Goal: Transaction & Acquisition: Purchase product/service

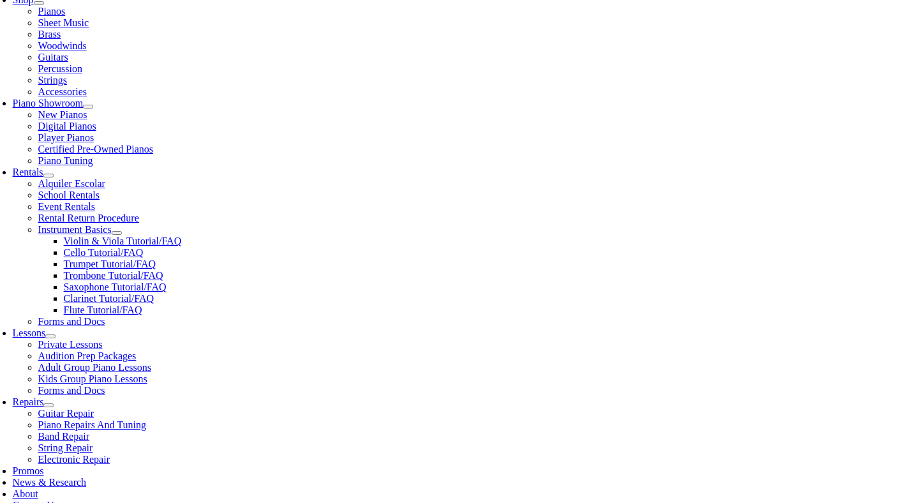
scroll to position [298, 0]
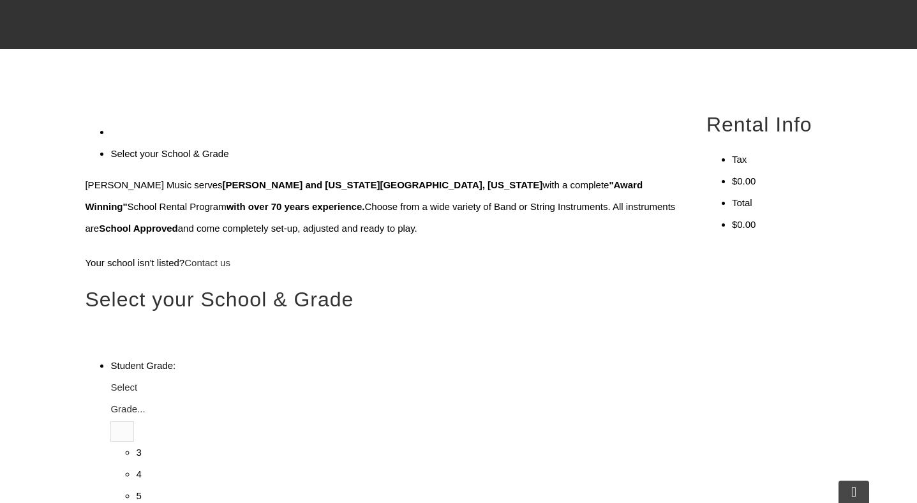
click at [145, 384] on link "Select Grade..." at bounding box center [127, 400] width 34 height 33
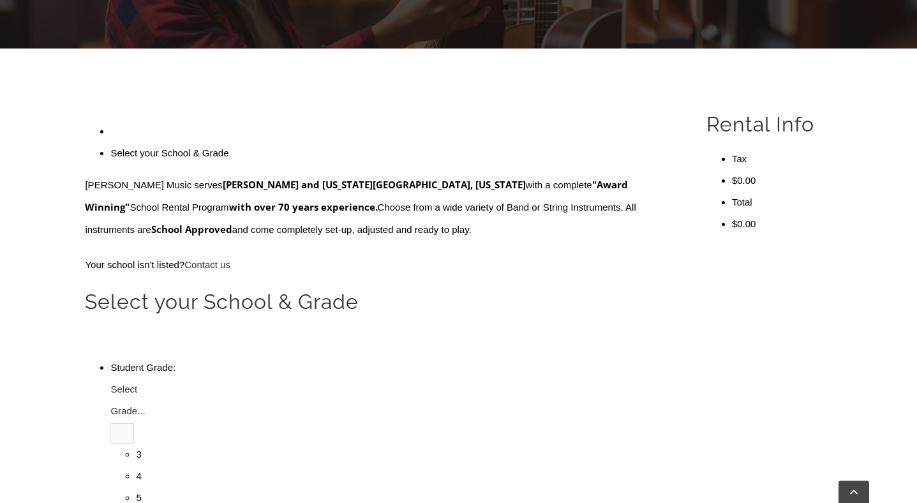
click at [136, 465] on li "4" at bounding box center [136, 476] width 0 height 22
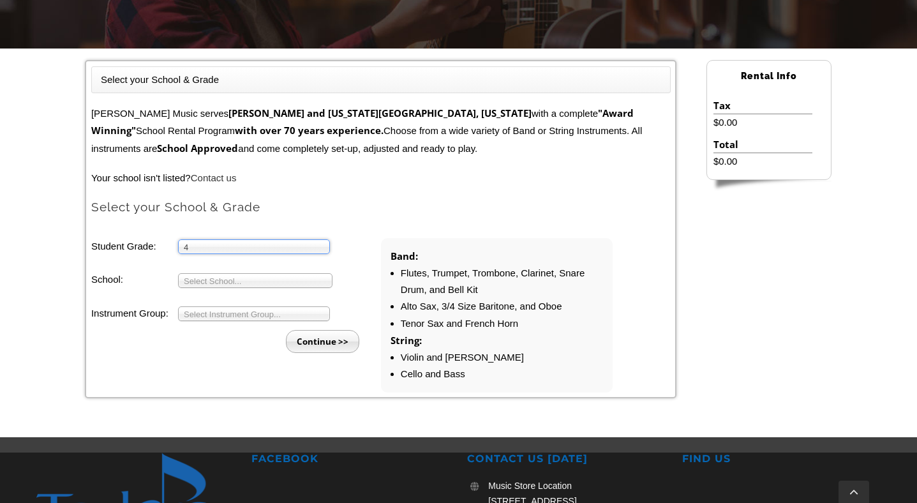
click at [284, 276] on span "Select School..." at bounding box center [250, 281] width 132 height 15
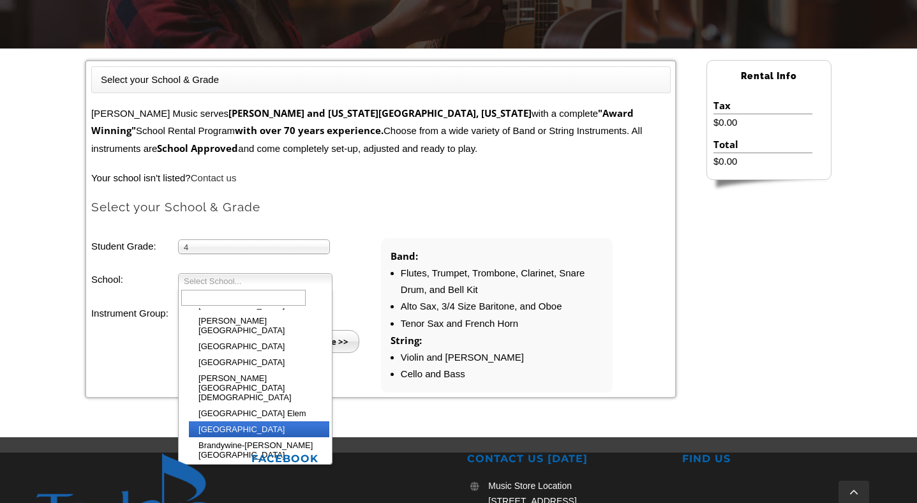
scroll to position [102, 0]
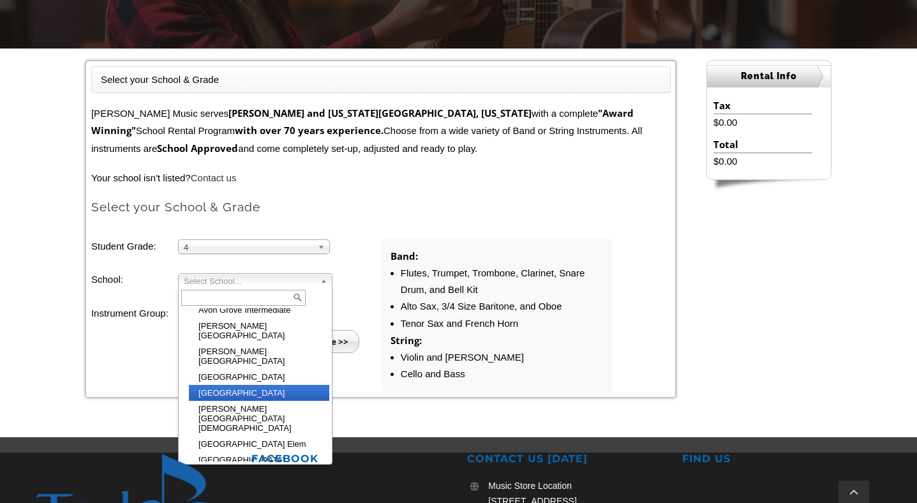
click at [264, 385] on li "[GEOGRAPHIC_DATA]" at bounding box center [259, 393] width 140 height 16
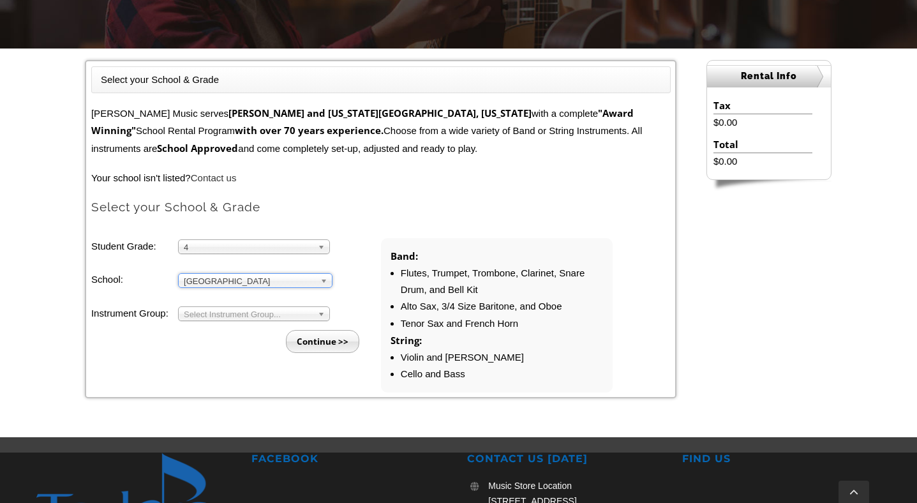
click at [262, 310] on span "Select Instrument Group..." at bounding box center [248, 314] width 129 height 15
click at [254, 328] on li "Band" at bounding box center [258, 328] width 138 height 16
click at [305, 338] on input "Continue >>" at bounding box center [322, 341] width 73 height 23
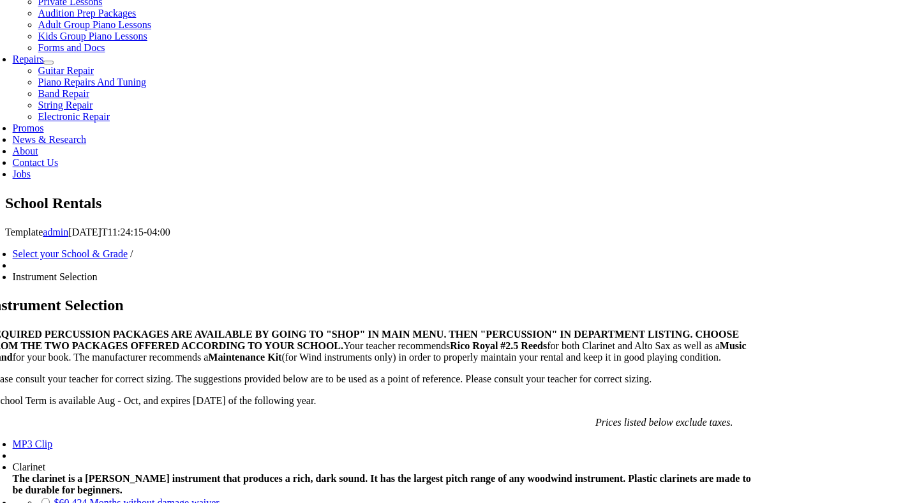
scroll to position [639, 0]
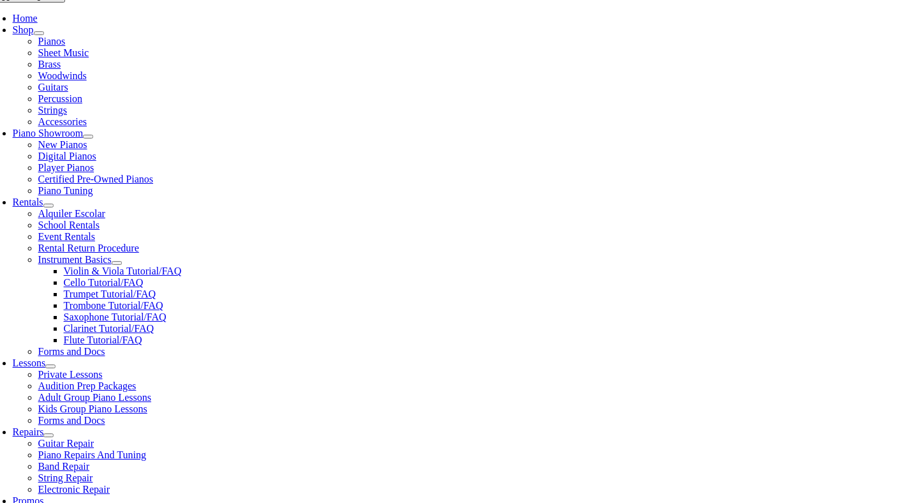
scroll to position [271, 0]
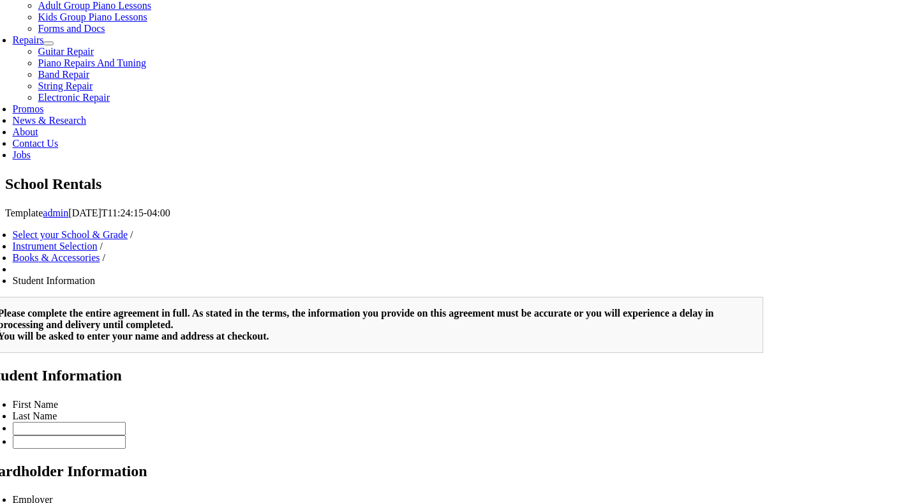
scroll to position [236, 0]
type input "2"
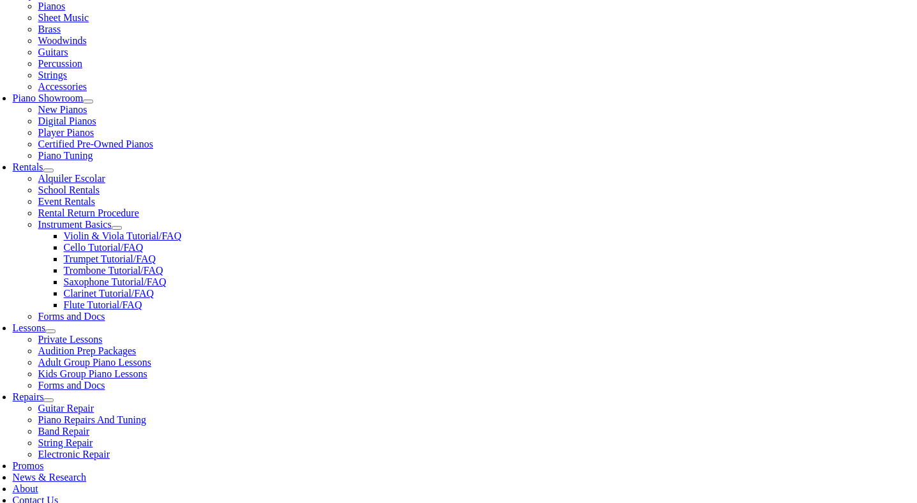
scroll to position [296, 0]
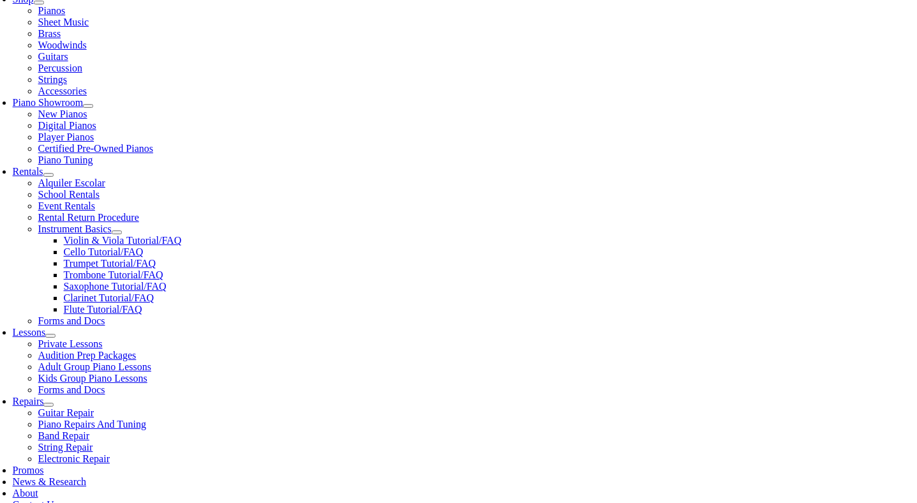
type input "Bisma"
type input "Moon"
type input "6502910242"
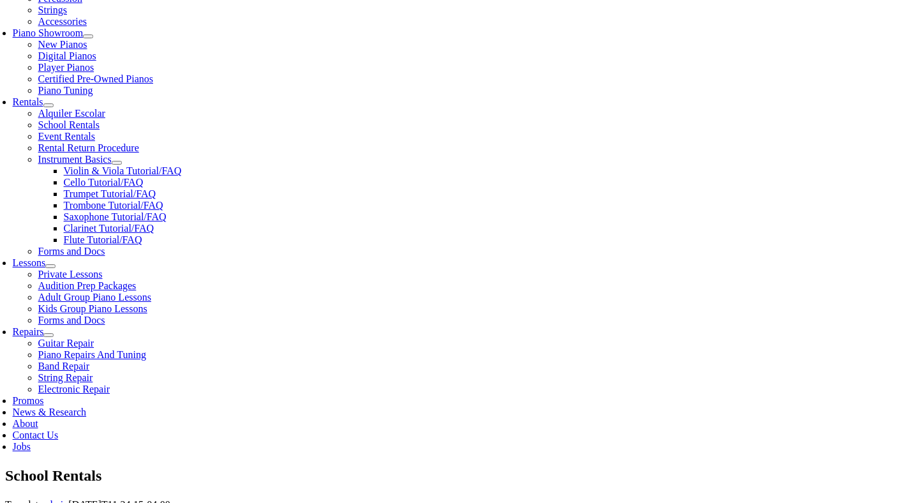
scroll to position [396, 0]
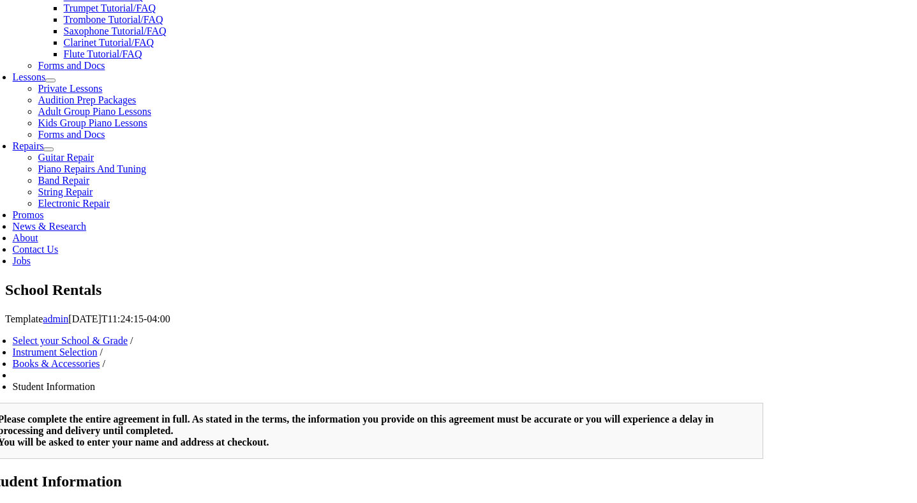
scroll to position [551, 0]
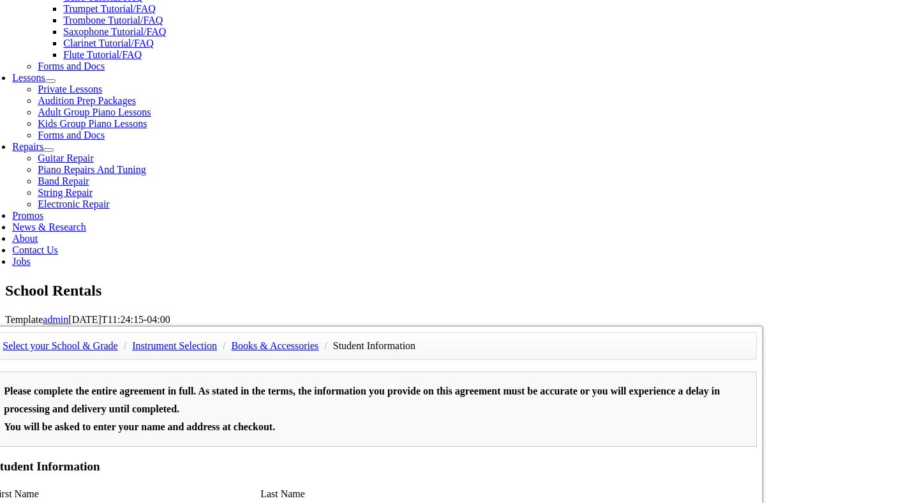
type input "CGI"
type input "10/06/1986"
type input "Arsalan Ahmed"
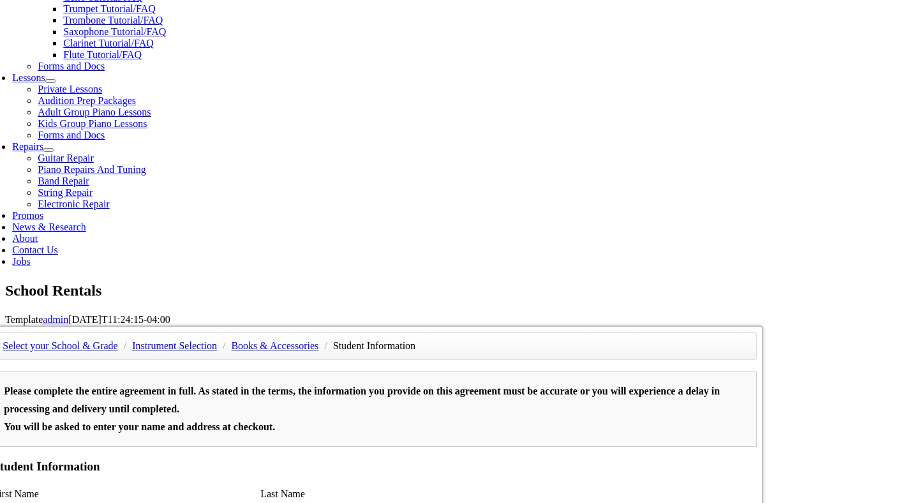
type input "9722158925"
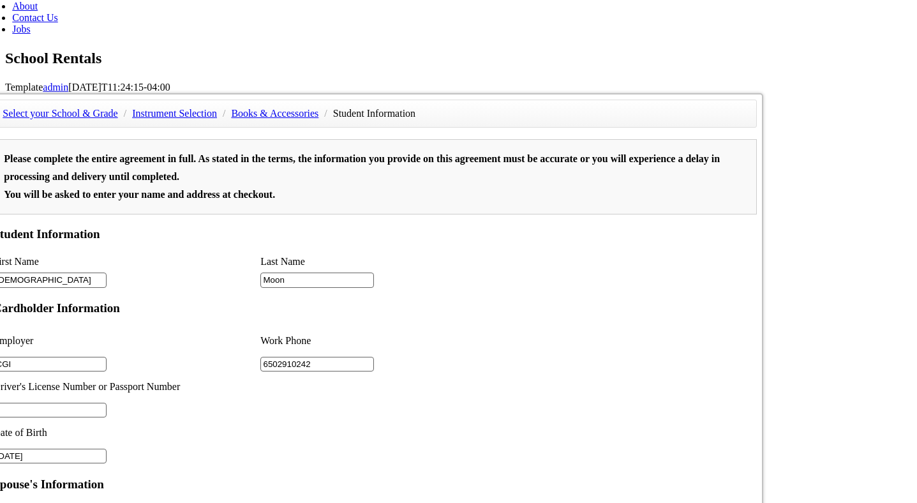
scroll to position [798, 0]
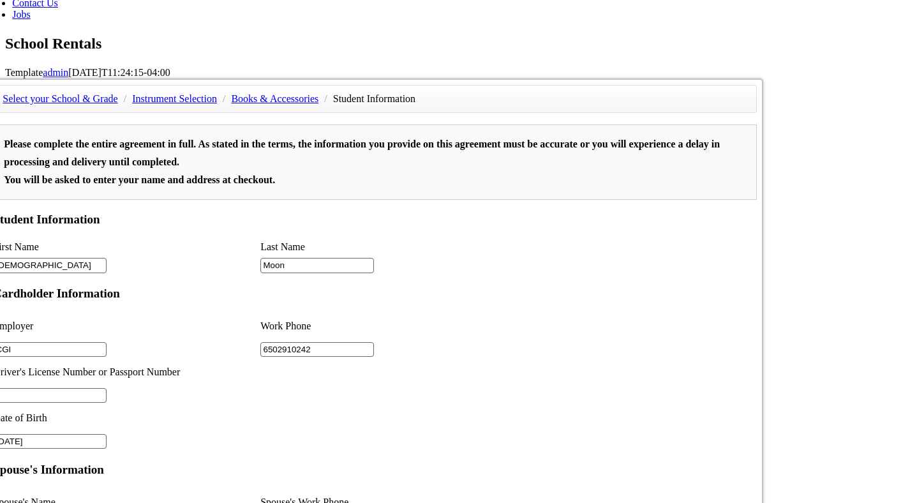
type input "Ecovyst"
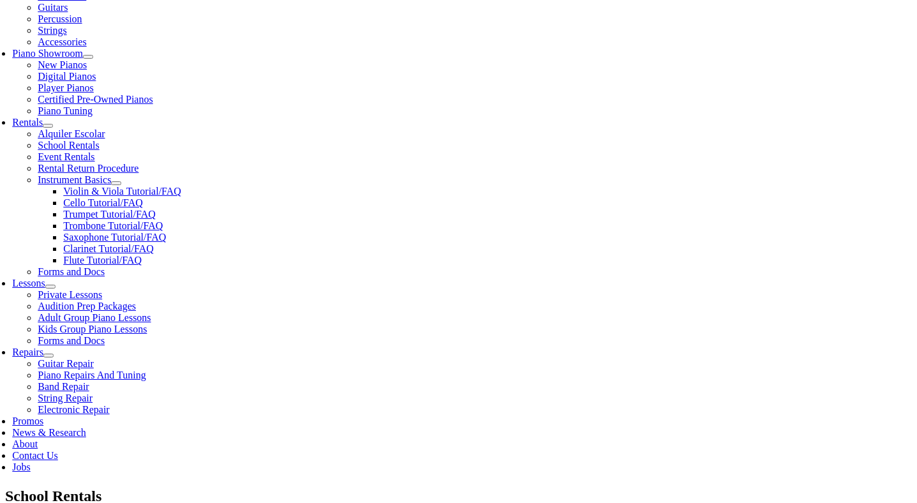
scroll to position [357, 0]
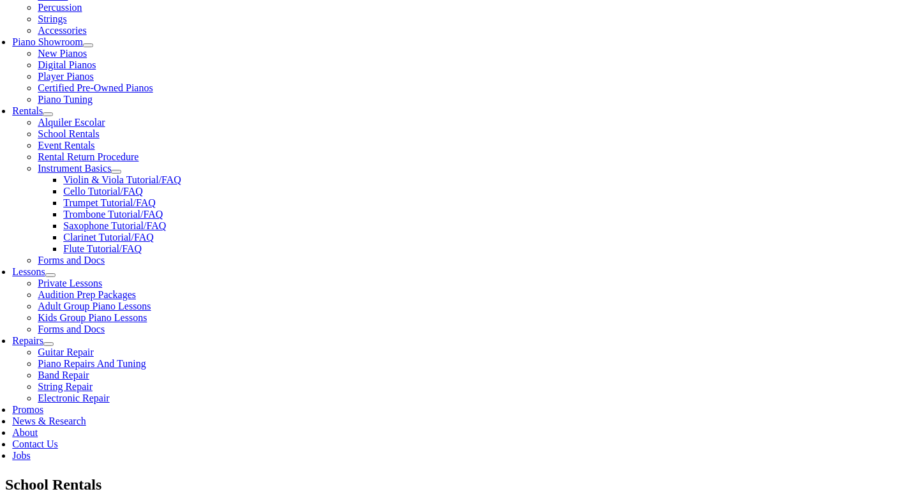
drag, startPoint x: 142, startPoint y: 182, endPoint x: 64, endPoint y: 181, distance: 77.9
type input "Zayd"
type input "Ahmed"
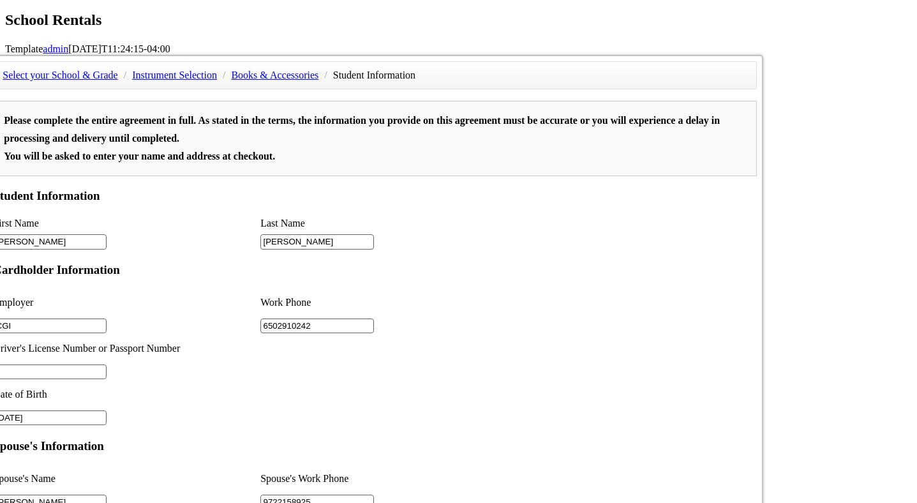
scroll to position [1578, 0]
type input "1"
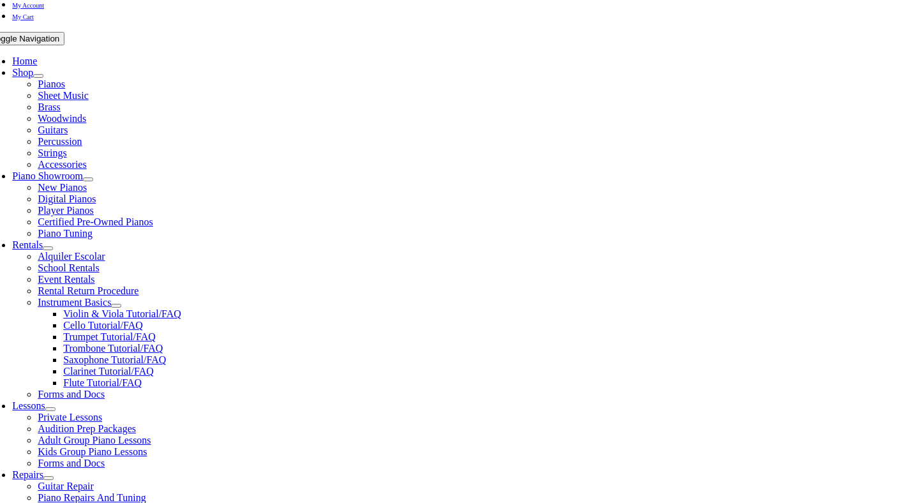
scroll to position [237, 0]
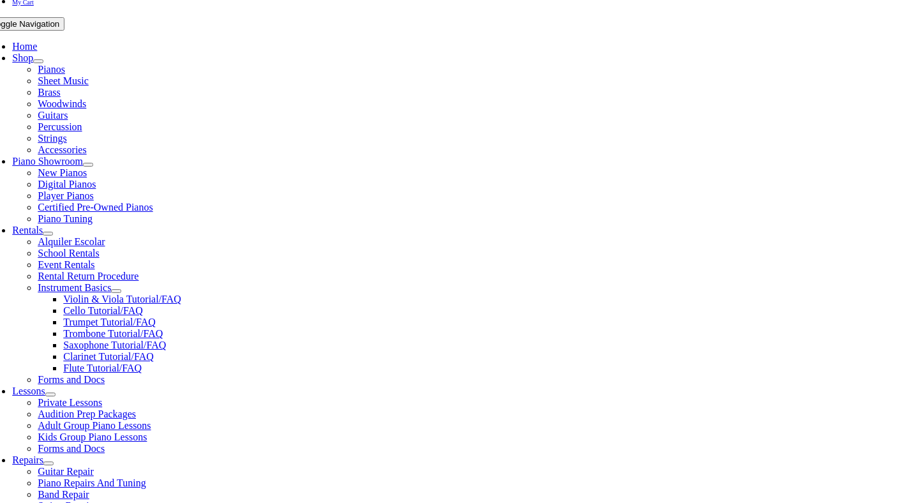
type input "1QW2"
